Goal: Transaction & Acquisition: Subscribe to service/newsletter

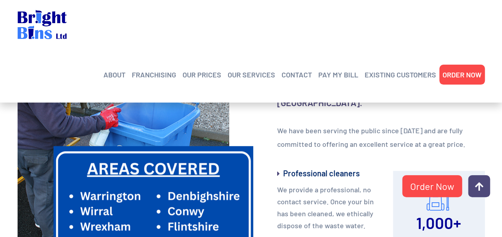
scroll to position [229, 0]
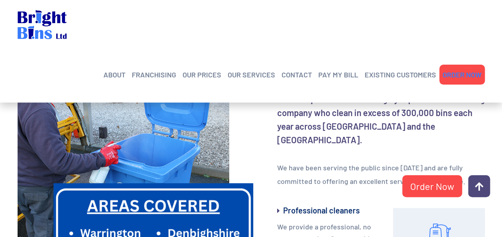
click at [455, 69] on link "ORDER NOW" at bounding box center [462, 75] width 39 height 12
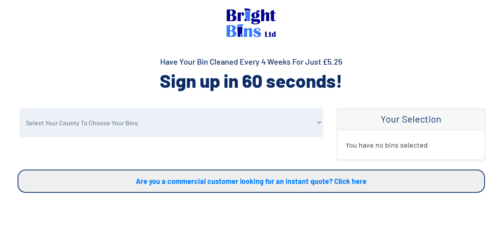
click at [318, 122] on select "Select Your County To Choose Your Bins Cheshire Conwy Denbighshire Flintshire S…" at bounding box center [172, 122] width 304 height 29
select select "Flintshire"
click at [20, 108] on select "Select Your County To Choose Your Bins Cheshire Conwy Denbighshire Flintshire S…" at bounding box center [172, 122] width 304 height 29
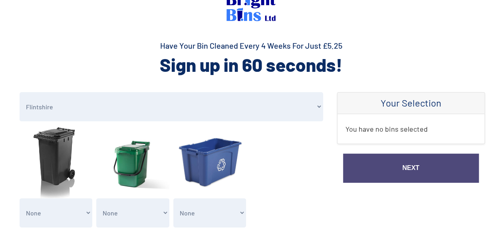
scroll to position [32, 0]
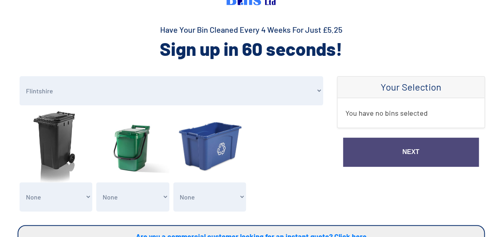
click at [85, 192] on select "None General Waste Bin - X1 (£5.25) General Waste Bin - X2 (£10.50) General Was…" at bounding box center [56, 197] width 73 height 29
select select "1"
click at [20, 183] on select "None General Waste Bin - X1 (£5.25) General Waste Bin - X2 (£10.50) General Was…" at bounding box center [56, 197] width 73 height 29
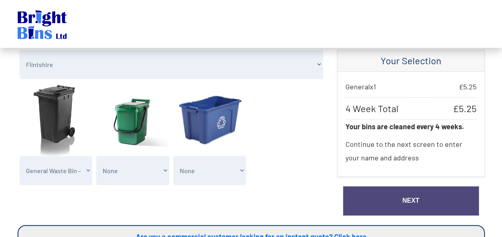
scroll to position [64, 0]
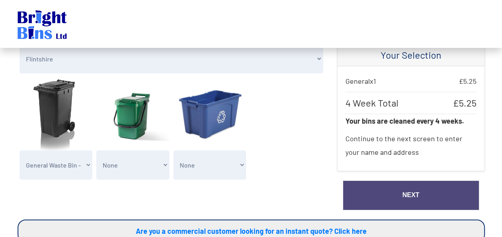
click at [422, 195] on link "Next" at bounding box center [411, 195] width 136 height 29
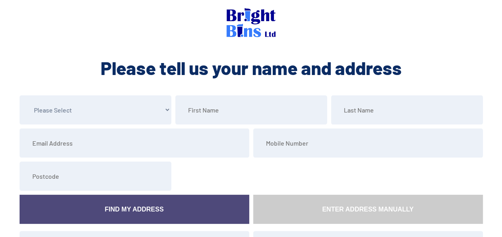
click at [164, 111] on select "Please Select Mr Mrs Miss Ms Dr Other" at bounding box center [96, 109] width 152 height 29
select select "Mrs"
click at [20, 95] on select "Please Select Mr Mrs Miss Ms Dr Other" at bounding box center [96, 109] width 152 height 29
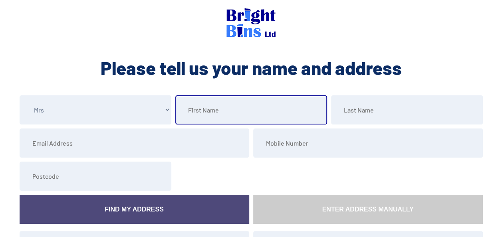
click at [210, 110] on input "text" at bounding box center [251, 109] width 152 height 29
type input "ANGELA"
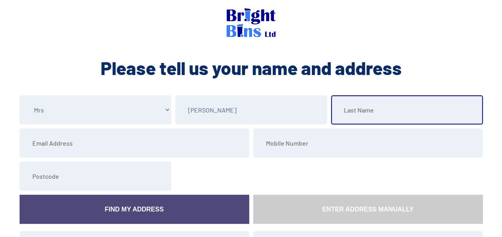
type input "DUNCAN"
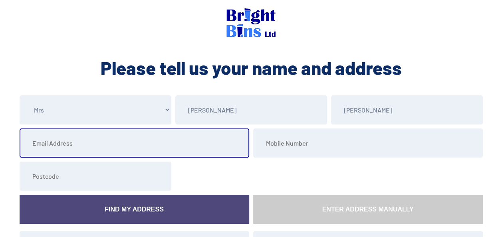
type input "angeladuncan@live.co.uk"
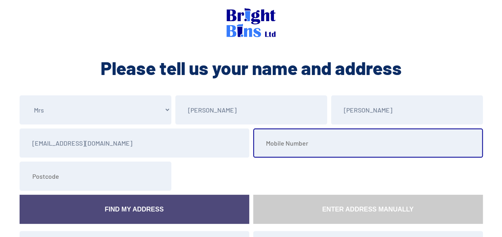
type input "01352759014"
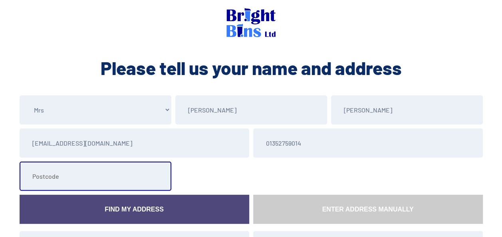
type input "CH7 1HN"
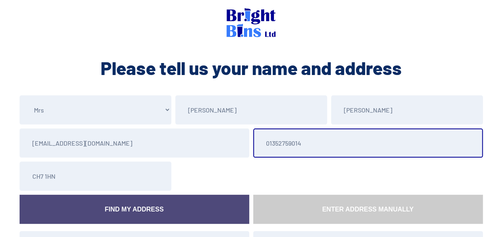
click at [338, 145] on input "01352759014" at bounding box center [368, 143] width 230 height 29
type input "0"
type input "07857332050"
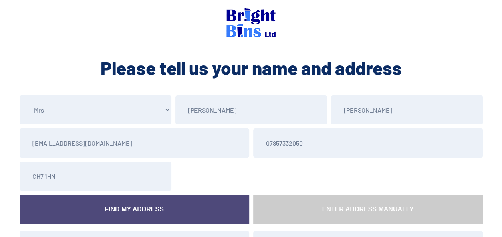
click at [205, 210] on link "Find My Address" at bounding box center [135, 209] width 230 height 29
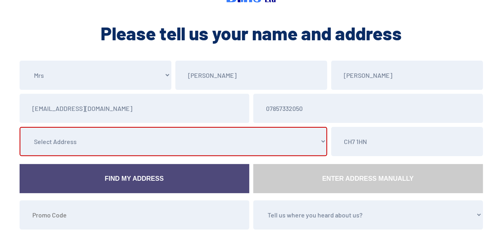
scroll to position [48, 0]
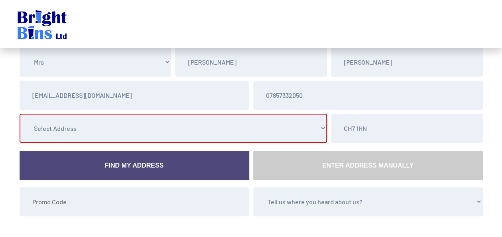
click at [322, 128] on select "Select Address 1 Bromfield Park, , , , , Mold, Flintshire 7 Bromfield Park, , ,…" at bounding box center [174, 128] width 308 height 29
select select "Flintshire"
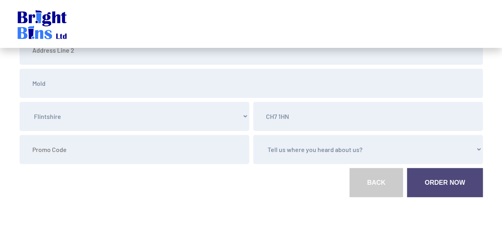
scroll to position [160, 0]
click at [478, 148] on select "Tell us where you heard about us? Word of Mouth Leaflet Sticker On Bin Spoke To…" at bounding box center [368, 149] width 230 height 29
select select "Spoke To Driver"
click at [253, 135] on select "Tell us where you heard about us? Word of Mouth Leaflet Sticker On Bin Spoke To…" at bounding box center [368, 149] width 230 height 29
click at [439, 183] on link "Order Now" at bounding box center [444, 182] width 75 height 29
